Goal: Find specific page/section: Find specific page/section

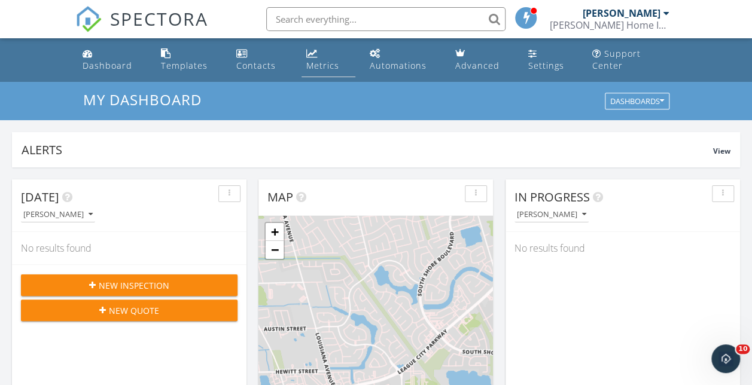
click at [318, 57] on link "Metrics" at bounding box center [329, 60] width 54 height 34
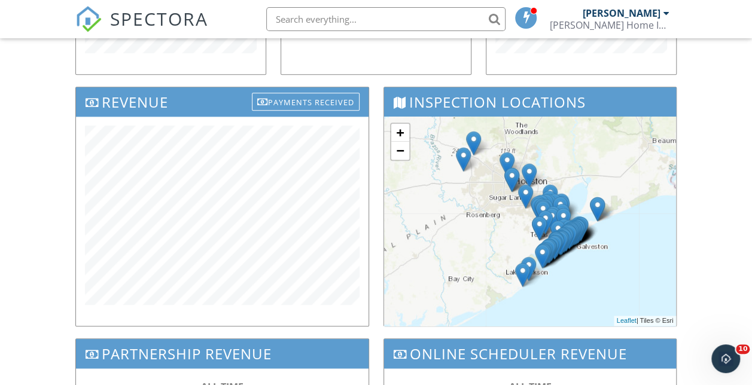
scroll to position [372, 0]
click at [330, 102] on div "Payments Received" at bounding box center [306, 102] width 108 height 18
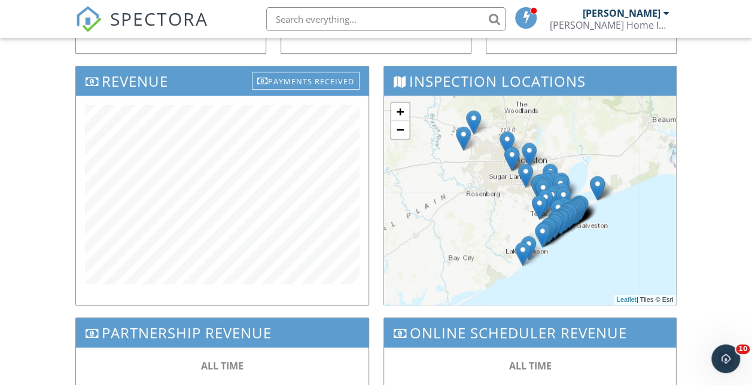
scroll to position [395, 0]
